Goal: Check status: Check status

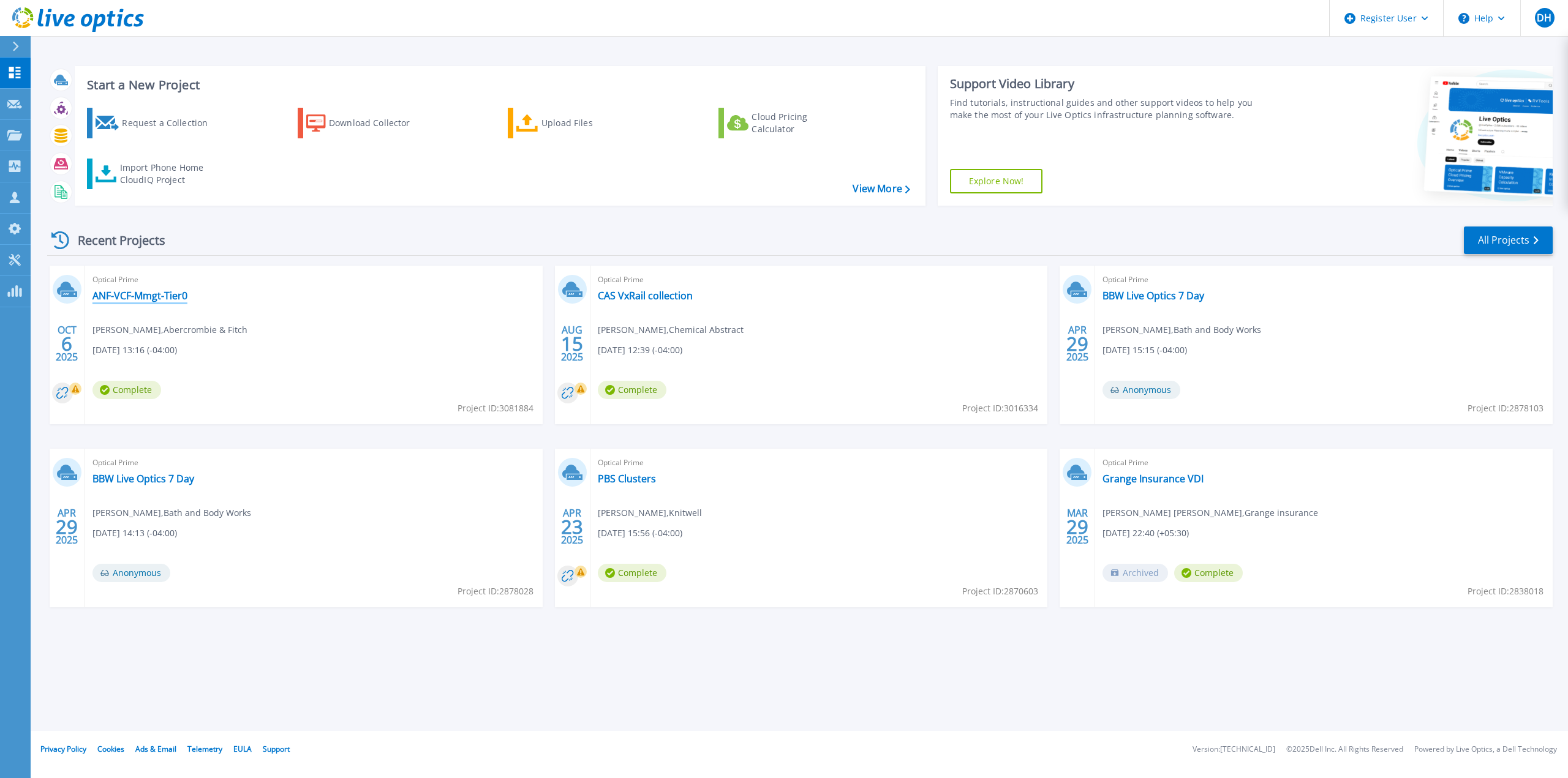
click at [161, 299] on link "ANF-VCF-Mmgt-Tier0" at bounding box center [140, 295] width 95 height 12
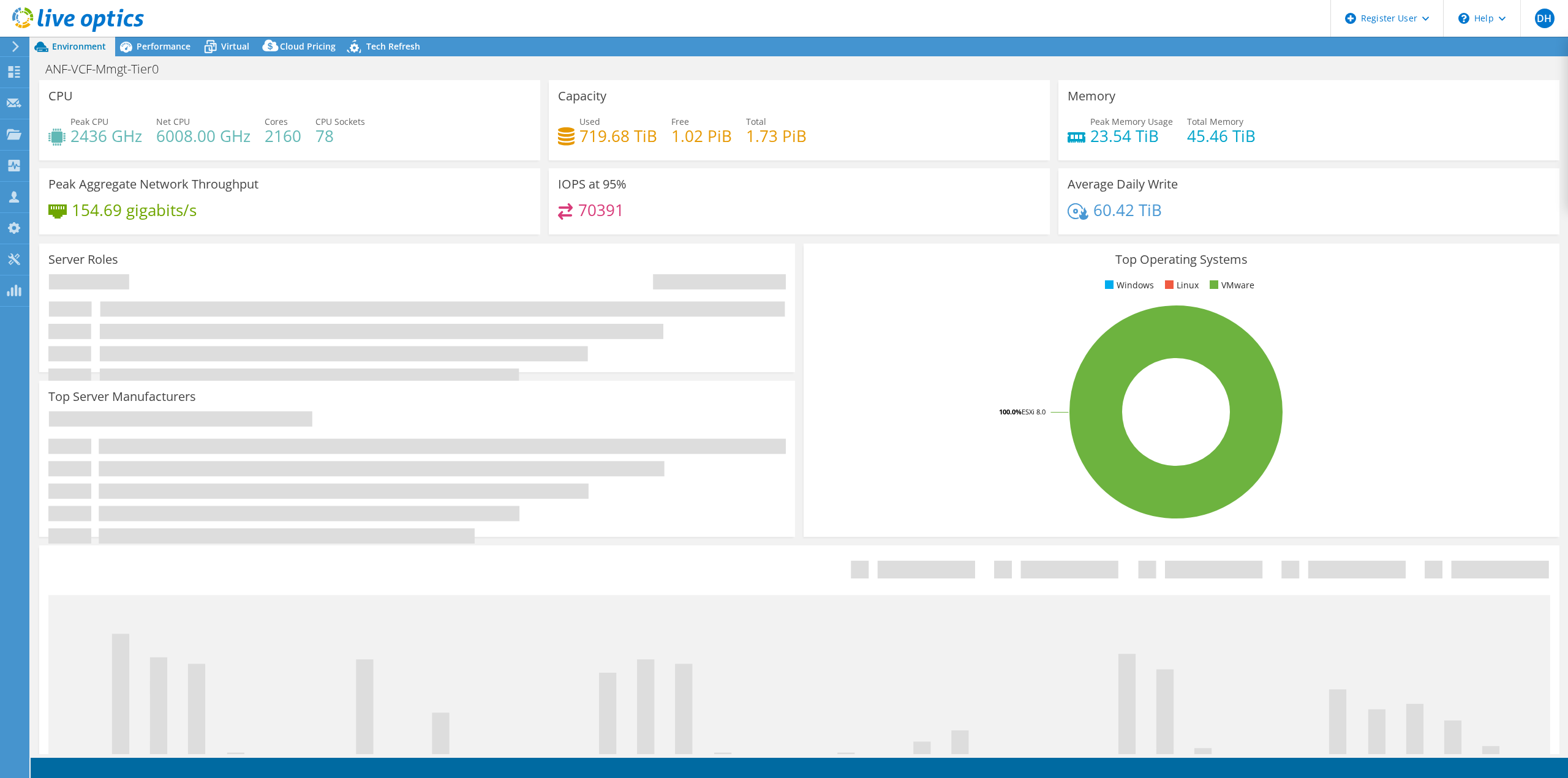
select select "USD"
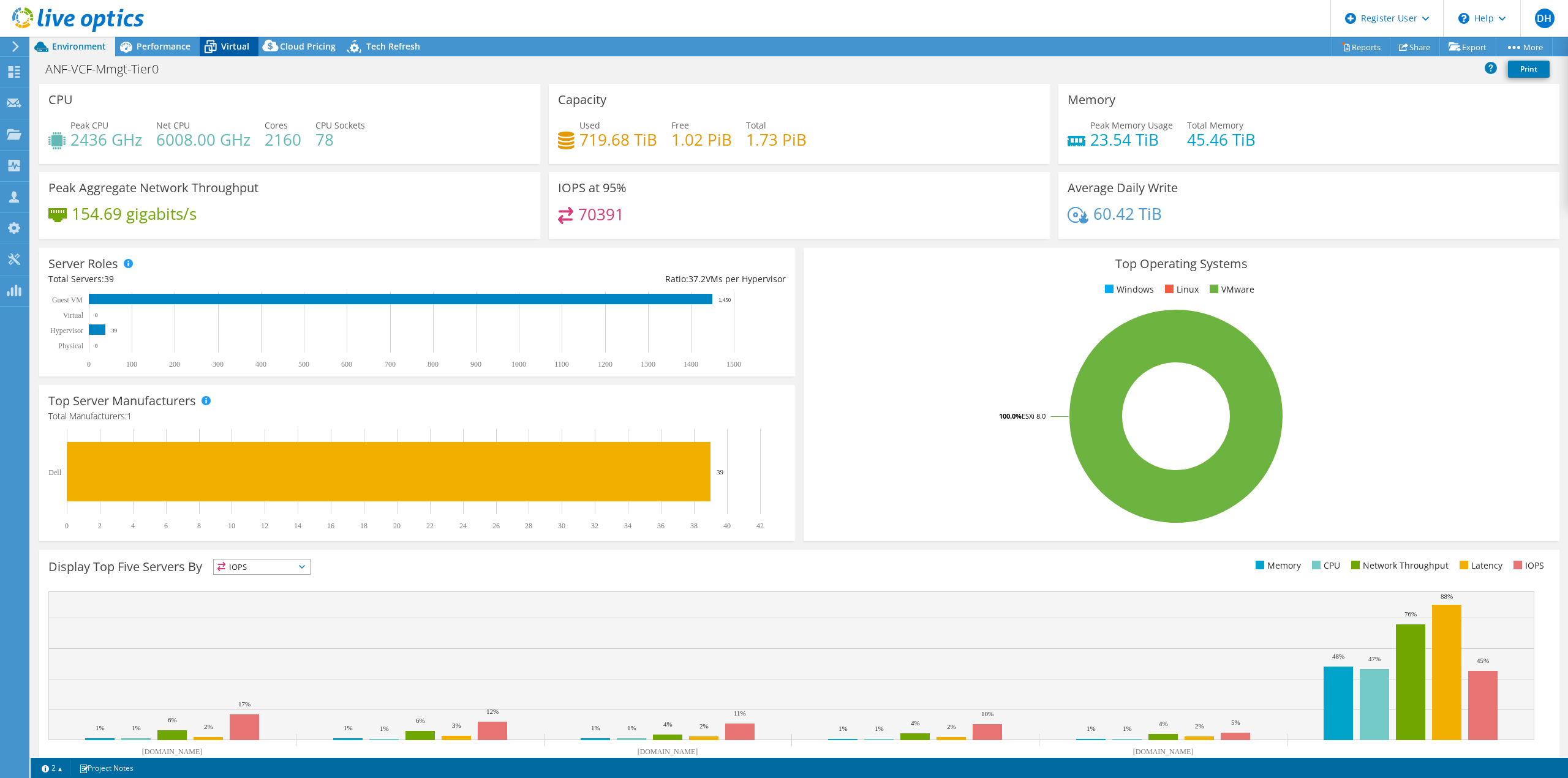
click at [228, 42] on span "Virtual" at bounding box center [235, 46] width 28 height 11
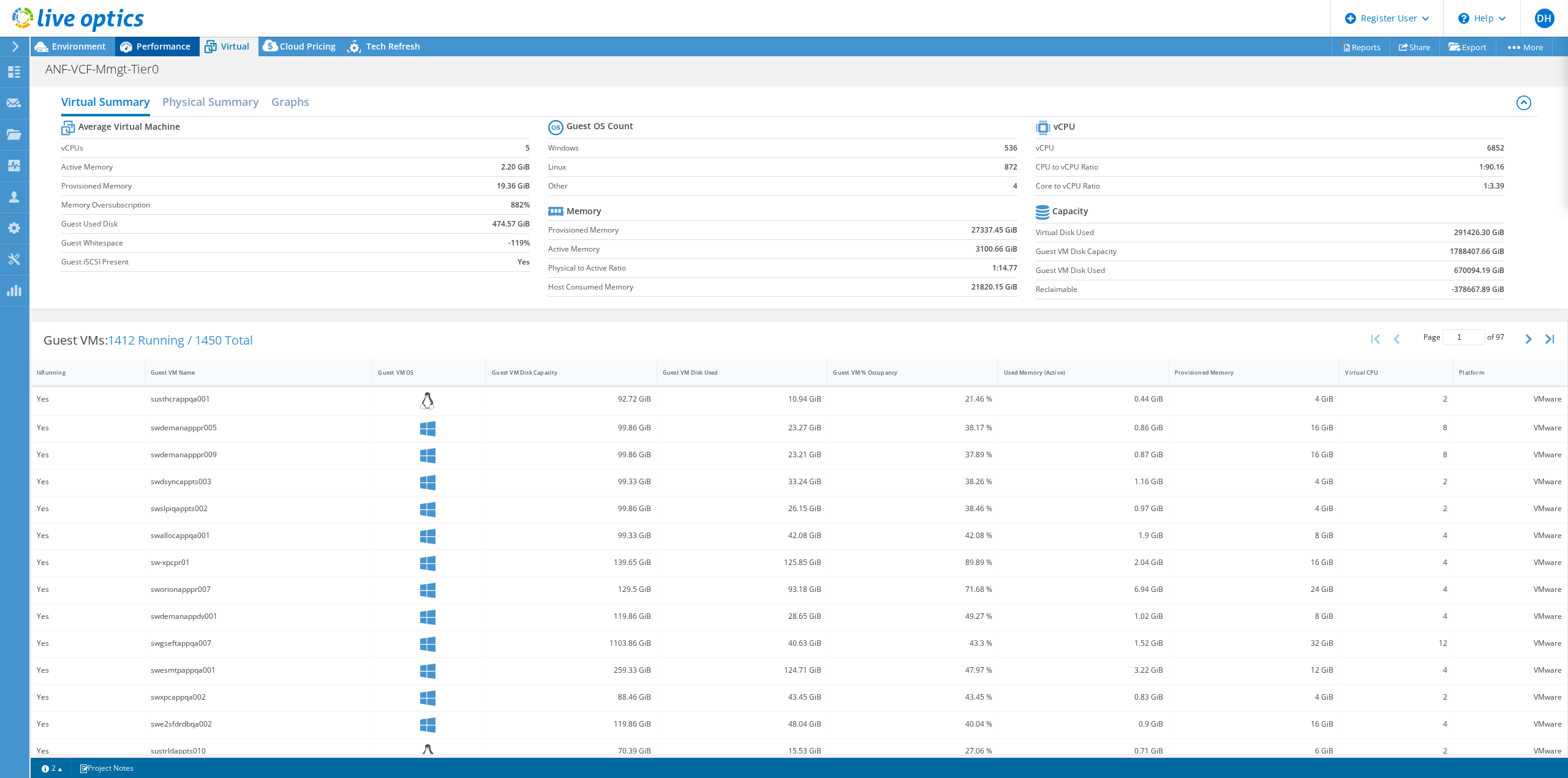
click at [149, 41] on span "Performance" at bounding box center [163, 46] width 54 height 11
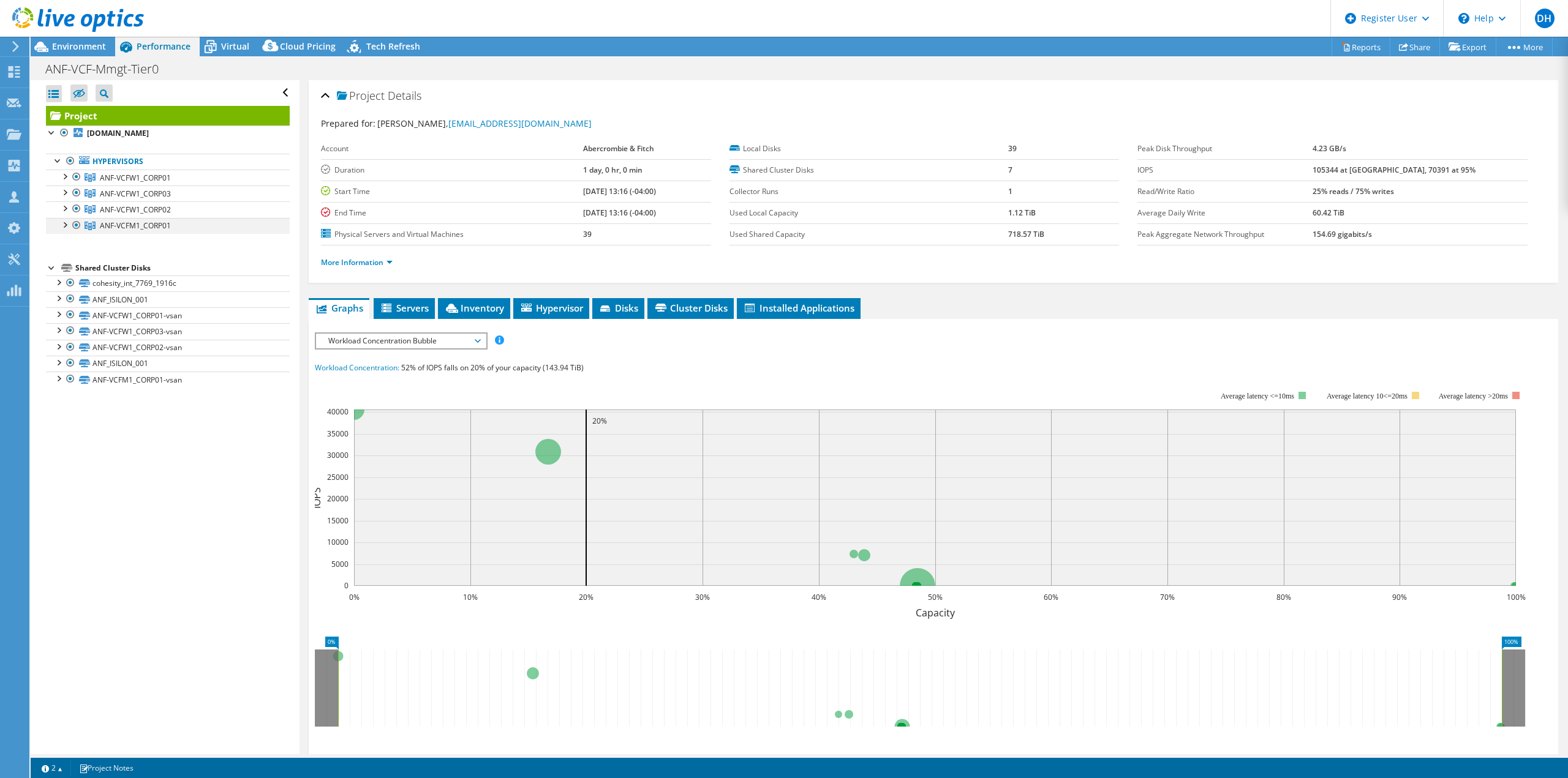
click at [62, 227] on div at bounding box center [64, 224] width 12 height 12
click at [139, 225] on span "ANF-VCFM1_CORP01" at bounding box center [136, 225] width 71 height 11
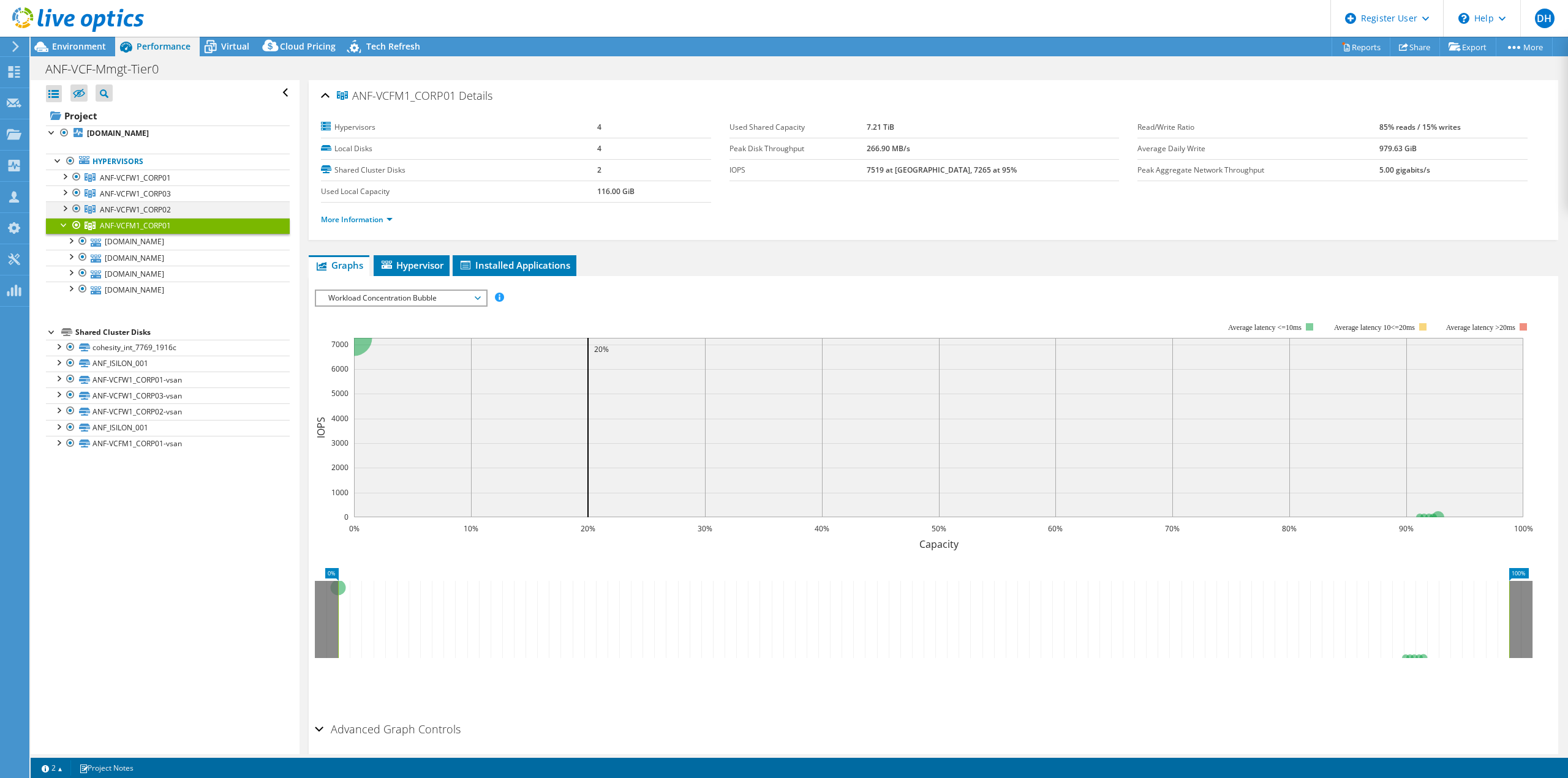
click at [76, 205] on div at bounding box center [76, 208] width 12 height 15
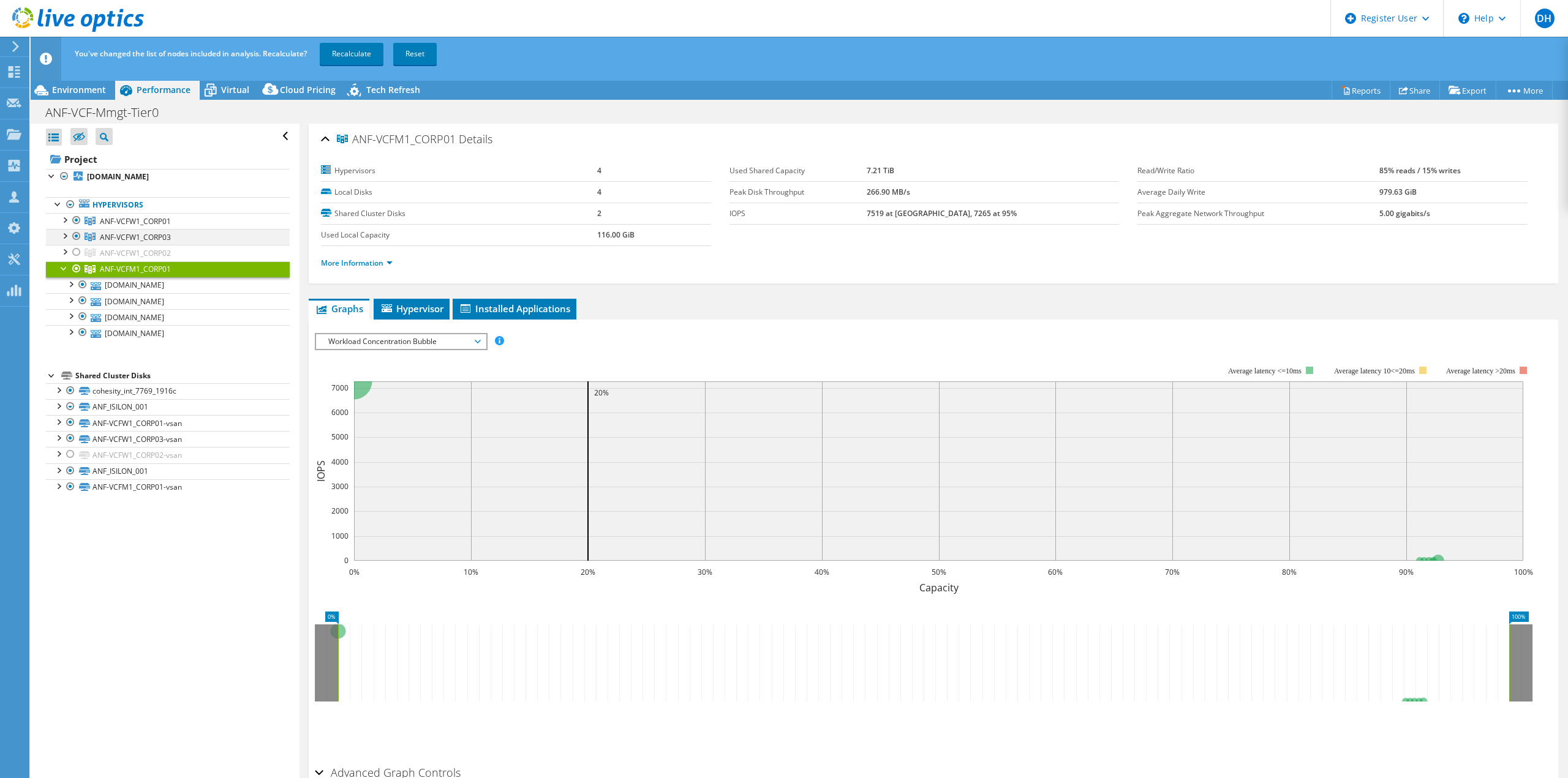
click at [73, 233] on div at bounding box center [76, 236] width 12 height 15
click at [76, 218] on div at bounding box center [76, 220] width 12 height 15
click at [358, 48] on link "Recalculate" at bounding box center [351, 53] width 63 height 22
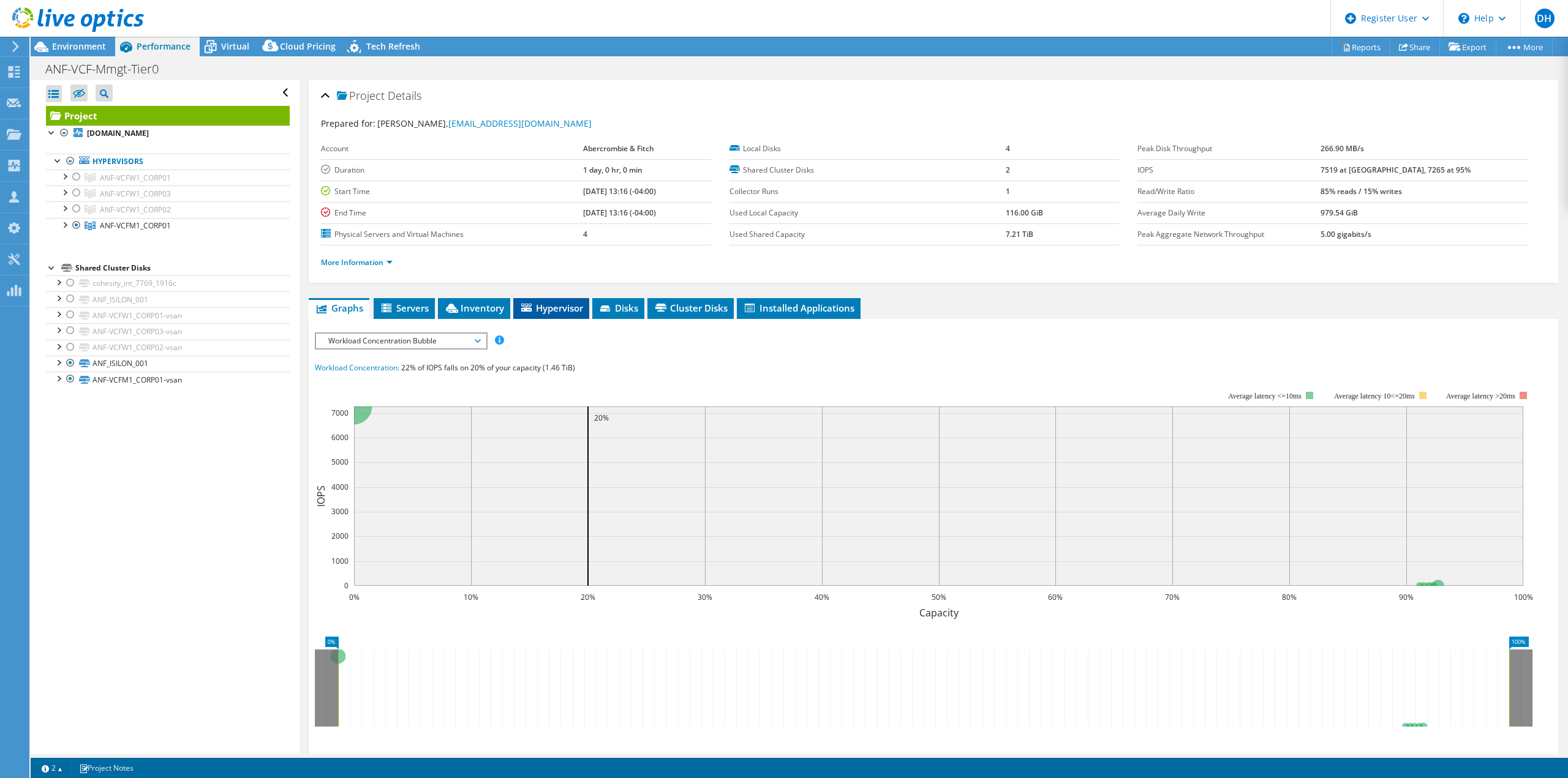
click at [541, 307] on span "Hypervisor" at bounding box center [551, 307] width 63 height 12
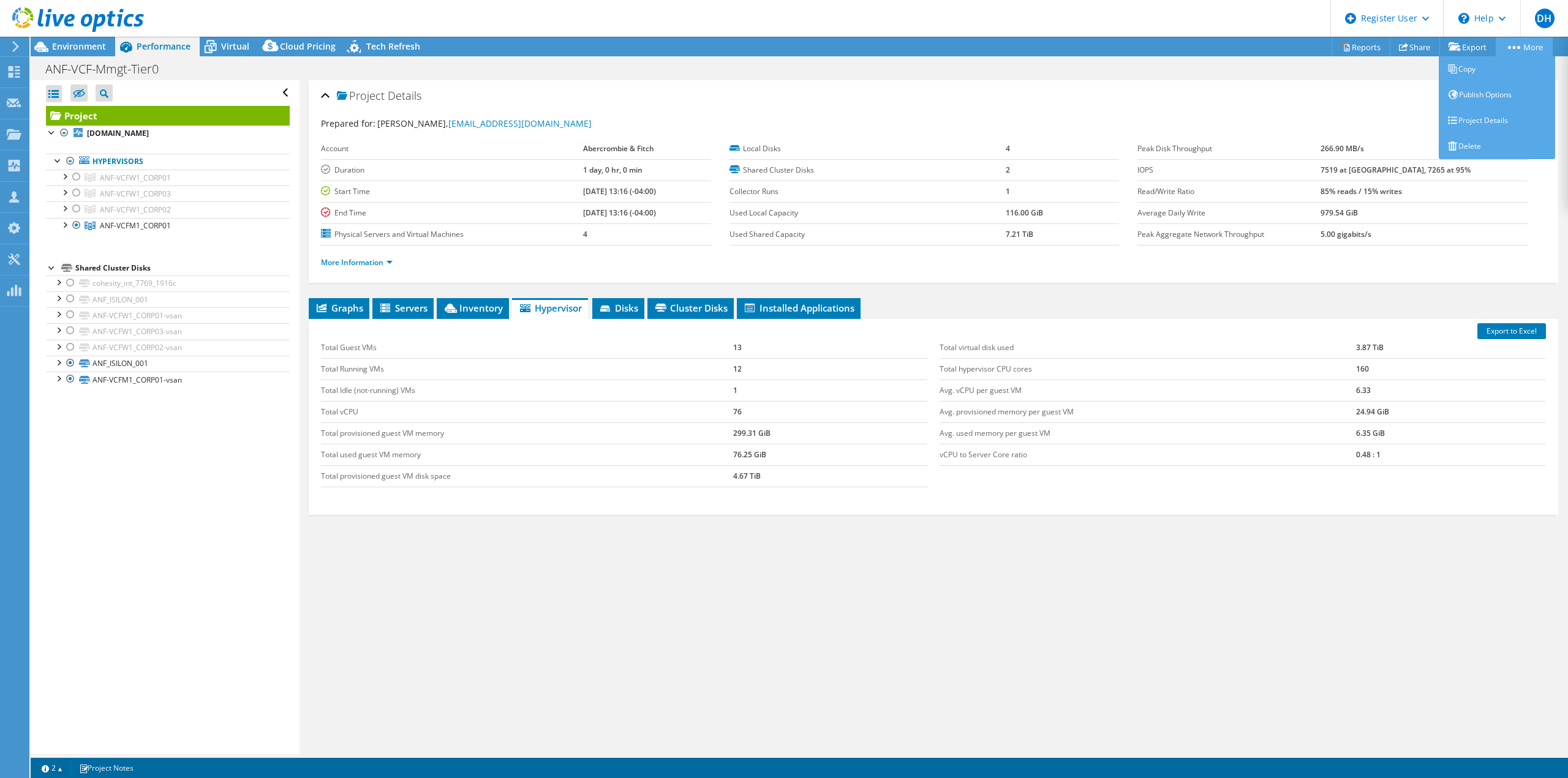
click at [1514, 46] on icon at bounding box center [1514, 47] width 12 height 3
click at [1487, 123] on link "Project Details" at bounding box center [1497, 121] width 116 height 26
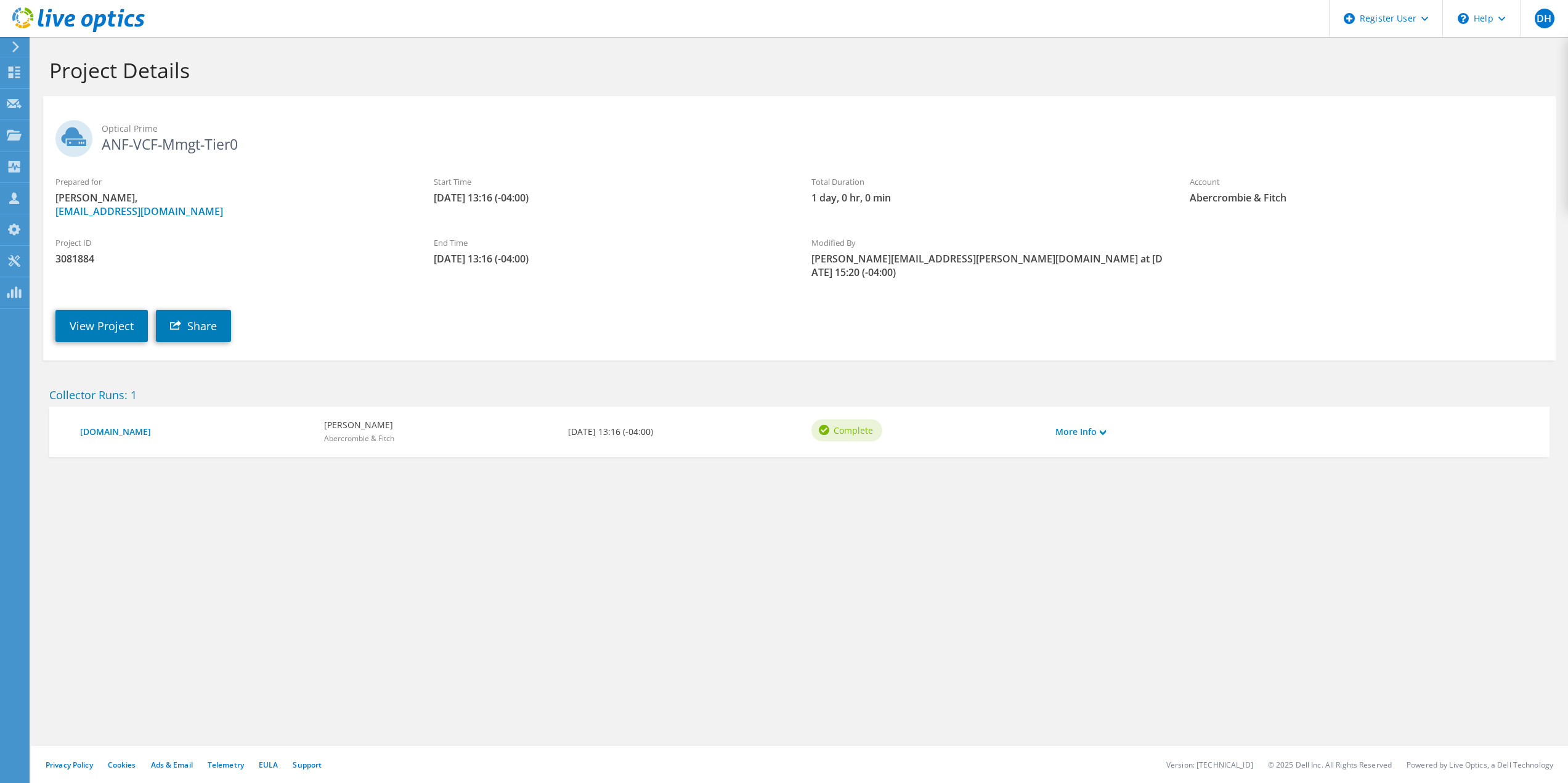
click at [83, 261] on span "3081884" at bounding box center [232, 258] width 354 height 14
copy span "3081884"
click at [96, 322] on link "View Project" at bounding box center [101, 326] width 93 height 32
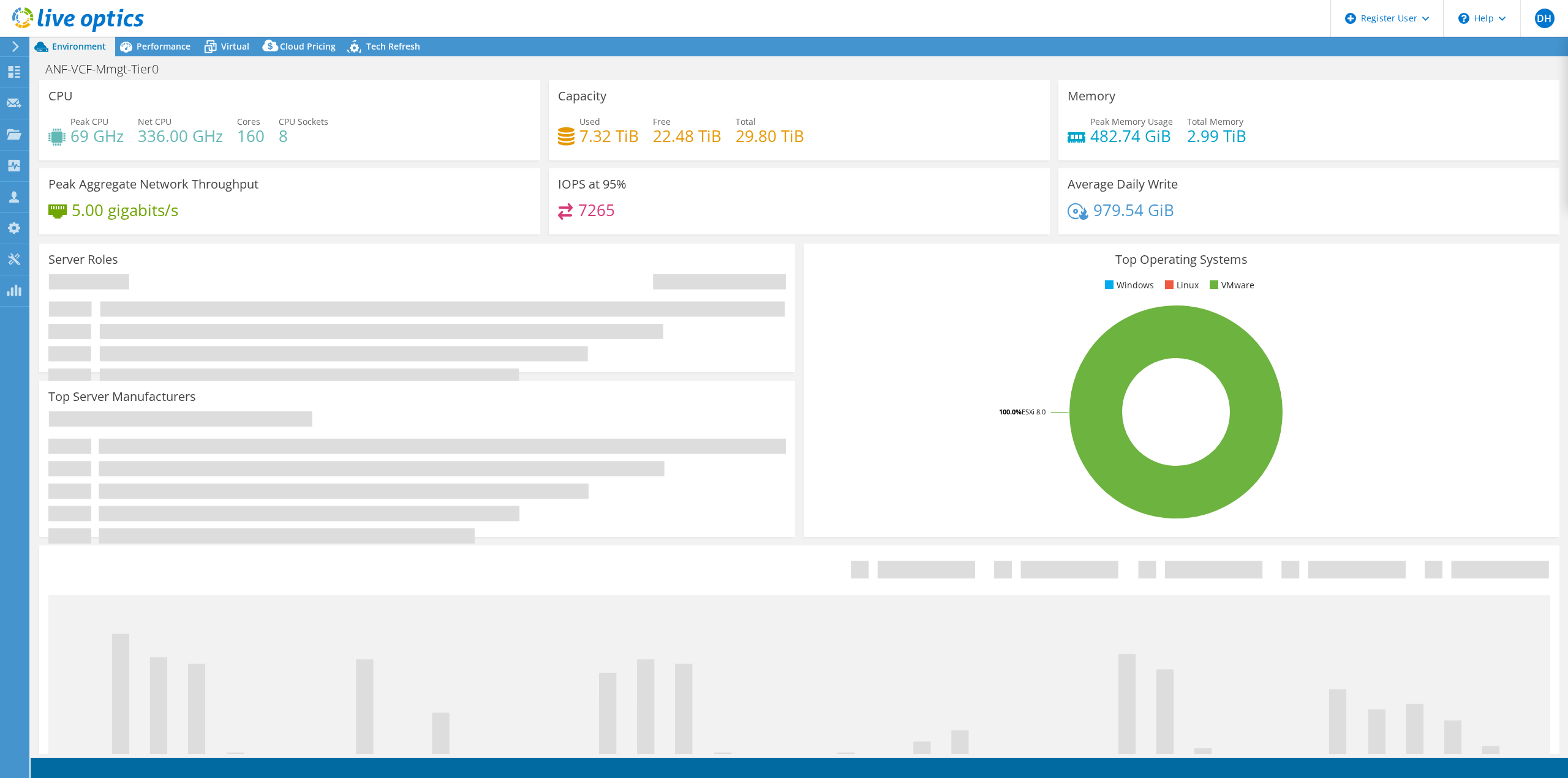
select select "USD"
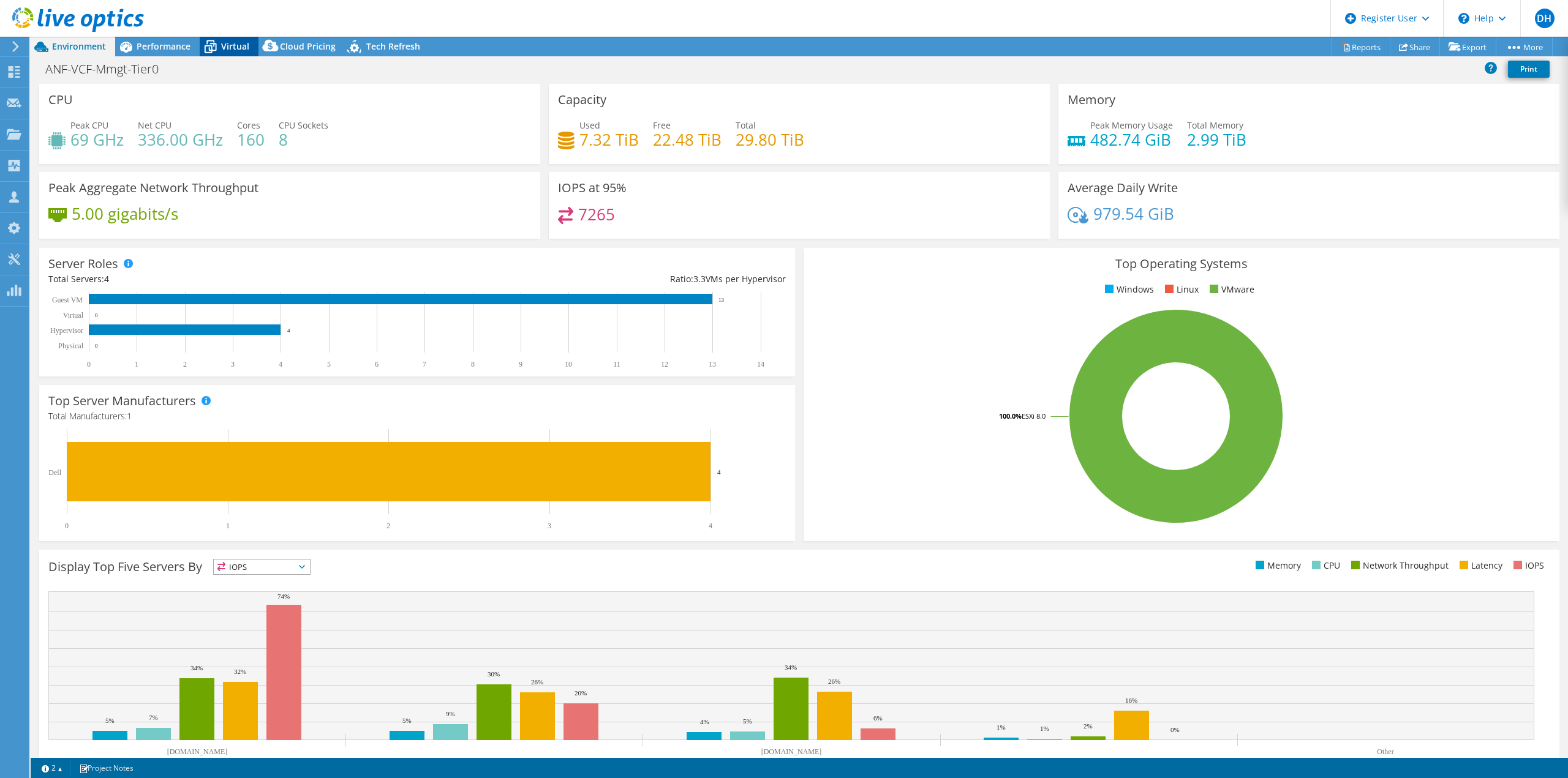
click at [215, 47] on icon at bounding box center [210, 47] width 21 height 21
